Goal: Transaction & Acquisition: Purchase product/service

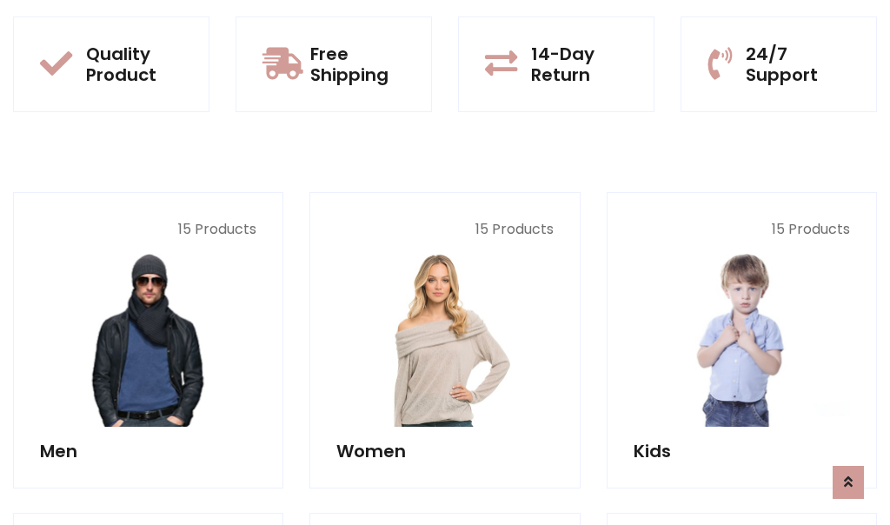
scroll to position [1552, 0]
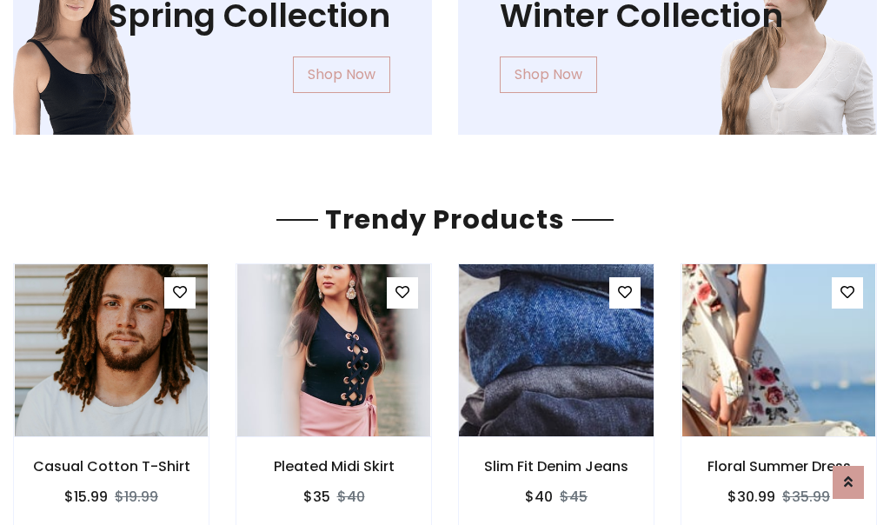
click at [556, 350] on img at bounding box center [556, 350] width 231 height 417
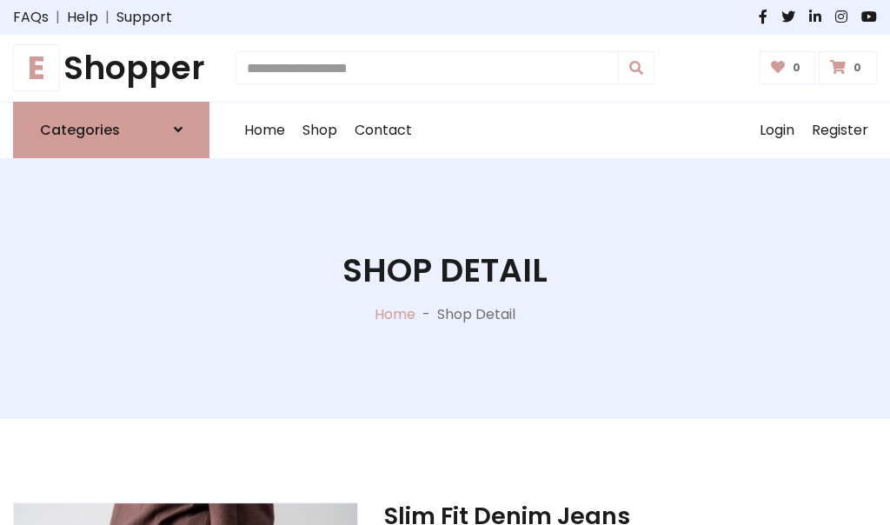
click at [111, 68] on h1 "E Shopper" at bounding box center [111, 68] width 196 height 39
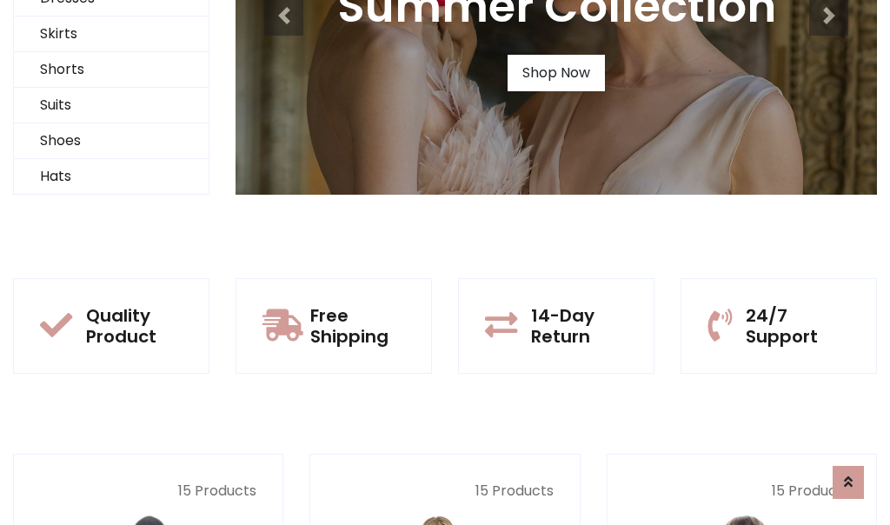
scroll to position [168, 0]
